Goal: Navigation & Orientation: Find specific page/section

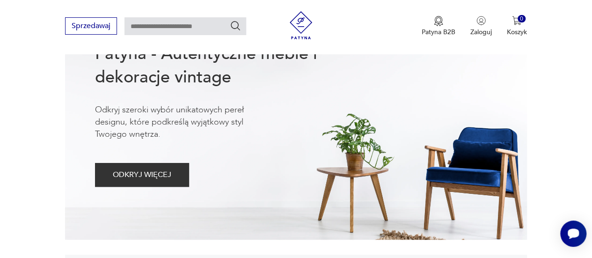
scroll to position [140, 0]
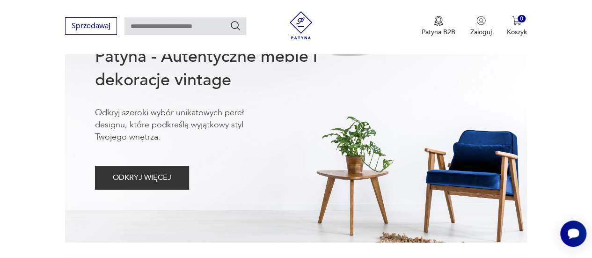
click at [237, 23] on icon "Szukaj" at bounding box center [235, 25] width 11 height 11
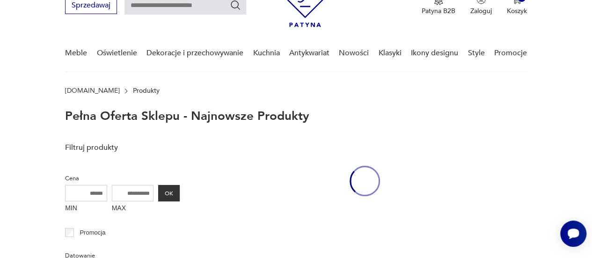
scroll to position [42, 0]
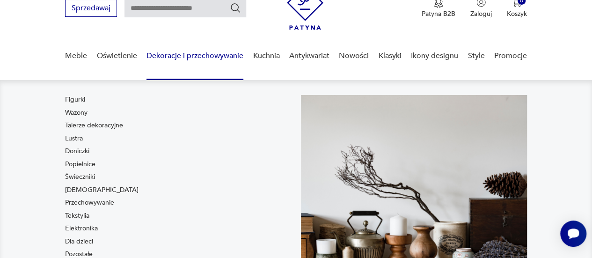
click at [206, 52] on link "Dekoracje i przechowywanie" at bounding box center [194, 56] width 97 height 36
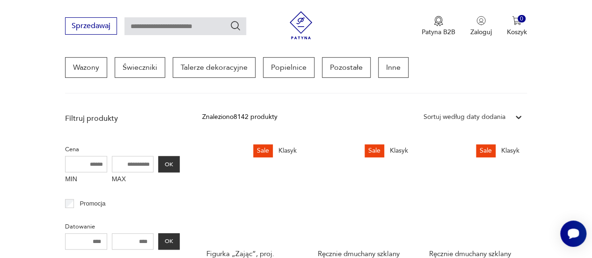
scroll to position [281, 0]
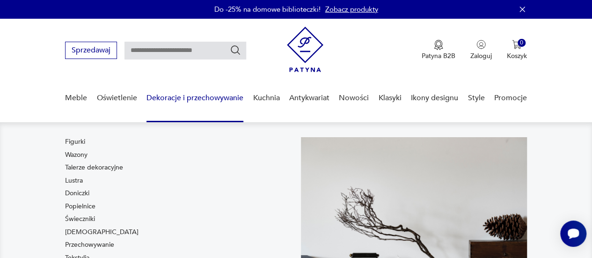
click at [210, 95] on link "Dekoracje i przechowywanie" at bounding box center [194, 98] width 97 height 36
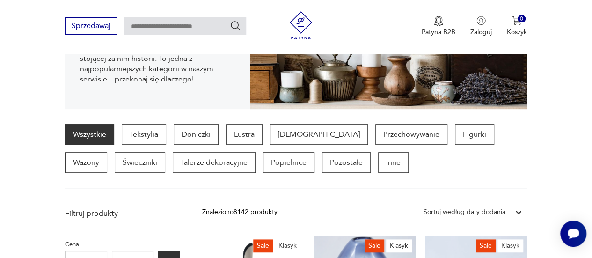
scroll to position [186, 0]
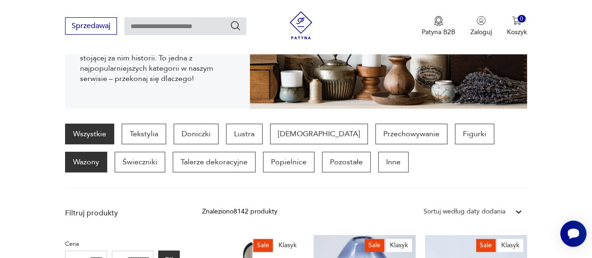
click at [107, 152] on p "Wazony" at bounding box center [86, 162] width 42 height 21
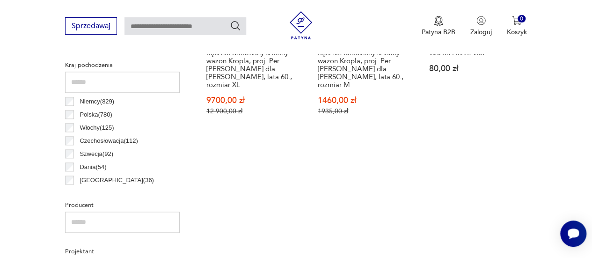
scroll to position [482, 0]
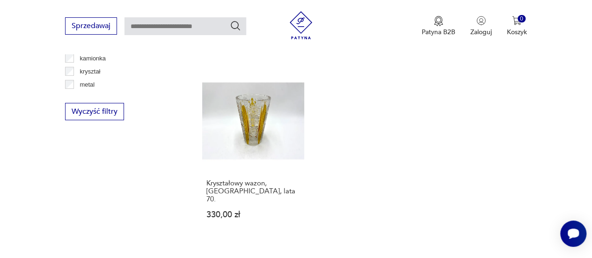
scroll to position [1277, 0]
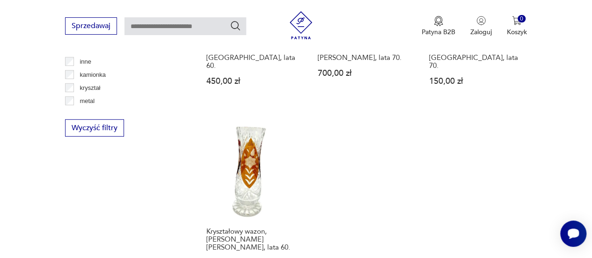
scroll to position [1277, 0]
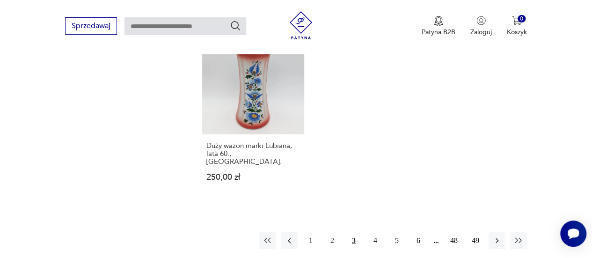
scroll to position [1371, 0]
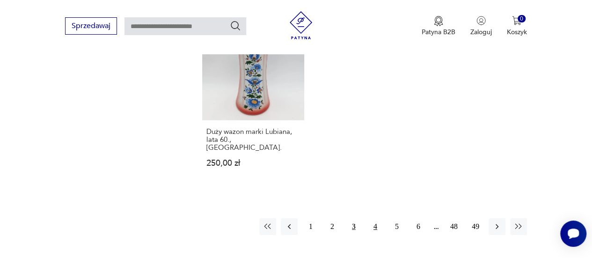
click at [377, 218] on button "4" at bounding box center [375, 226] width 17 height 17
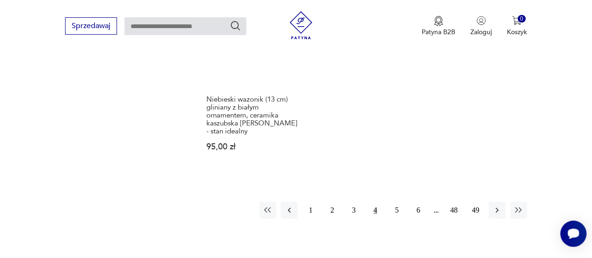
scroll to position [1371, 0]
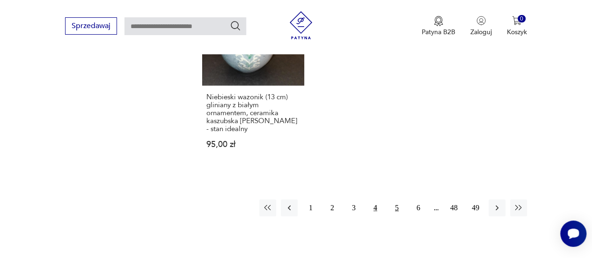
click at [398, 199] on button "5" at bounding box center [396, 207] width 17 height 17
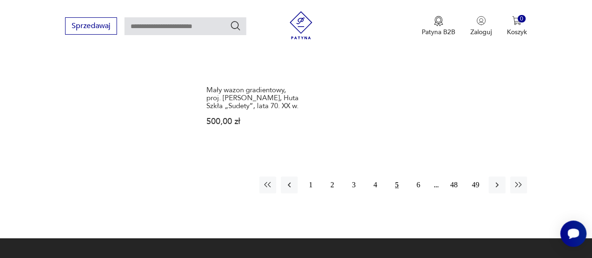
scroll to position [1418, 0]
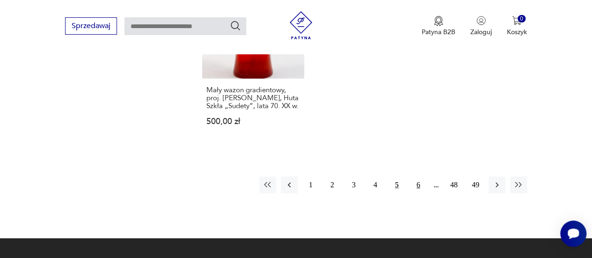
click at [419, 176] on button "6" at bounding box center [418, 184] width 17 height 17
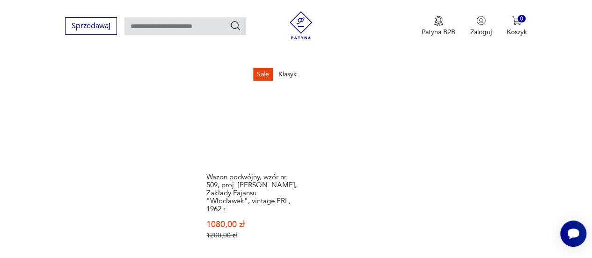
scroll to position [1464, 0]
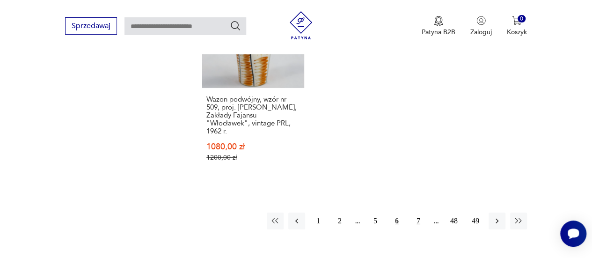
click at [419, 212] on button "7" at bounding box center [418, 220] width 17 height 17
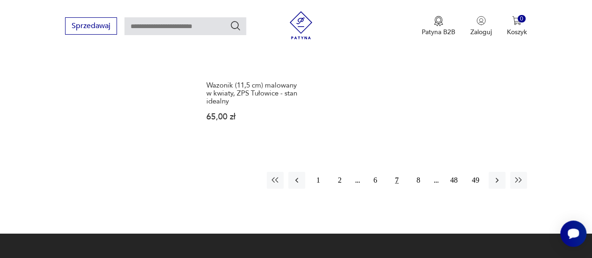
scroll to position [1511, 0]
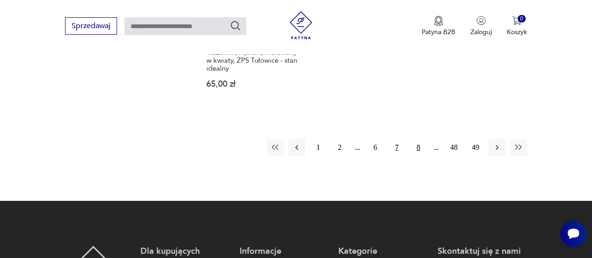
click at [420, 139] on button "8" at bounding box center [418, 147] width 17 height 17
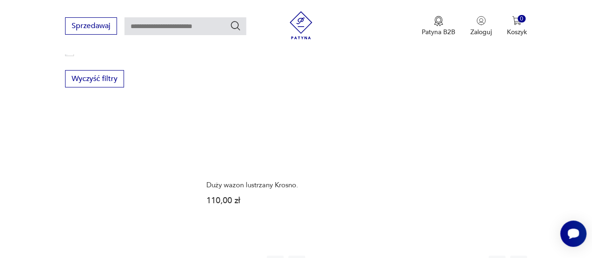
scroll to position [1324, 0]
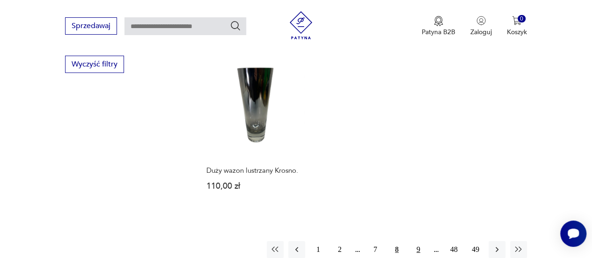
click at [420, 241] on button "9" at bounding box center [418, 249] width 17 height 17
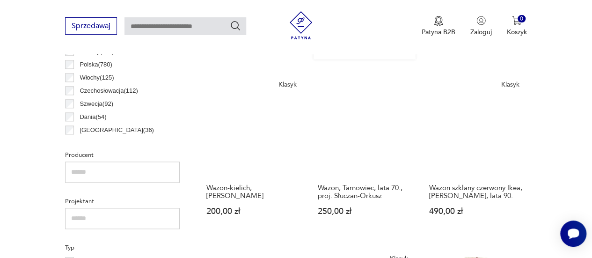
scroll to position [482, 0]
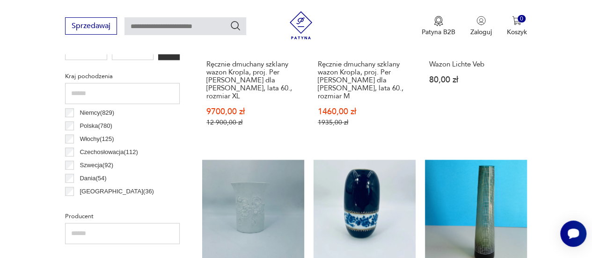
scroll to position [482, 0]
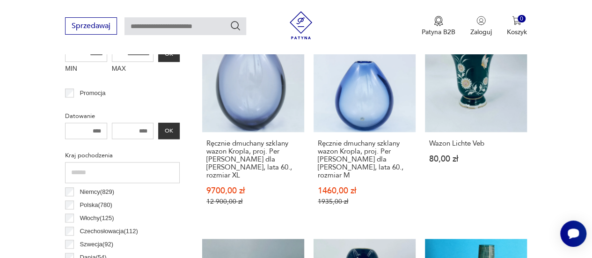
scroll to position [435, 0]
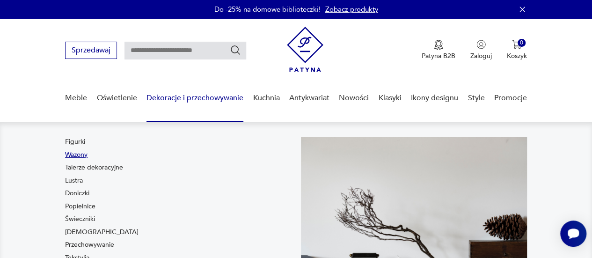
click at [86, 153] on link "Wazony" at bounding box center [76, 154] width 22 height 9
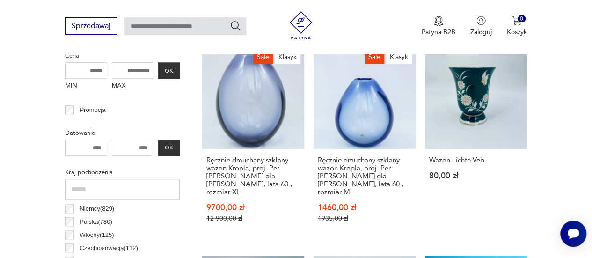
scroll to position [421, 0]
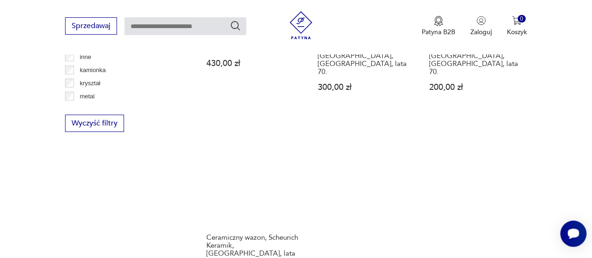
scroll to position [1277, 0]
